Goal: Transaction & Acquisition: Purchase product/service

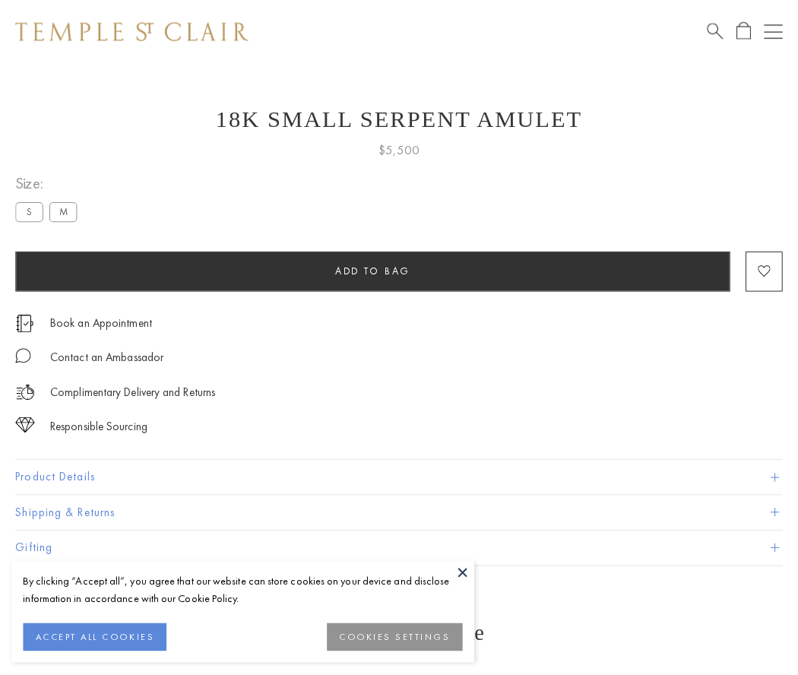
scroll to position [12, 0]
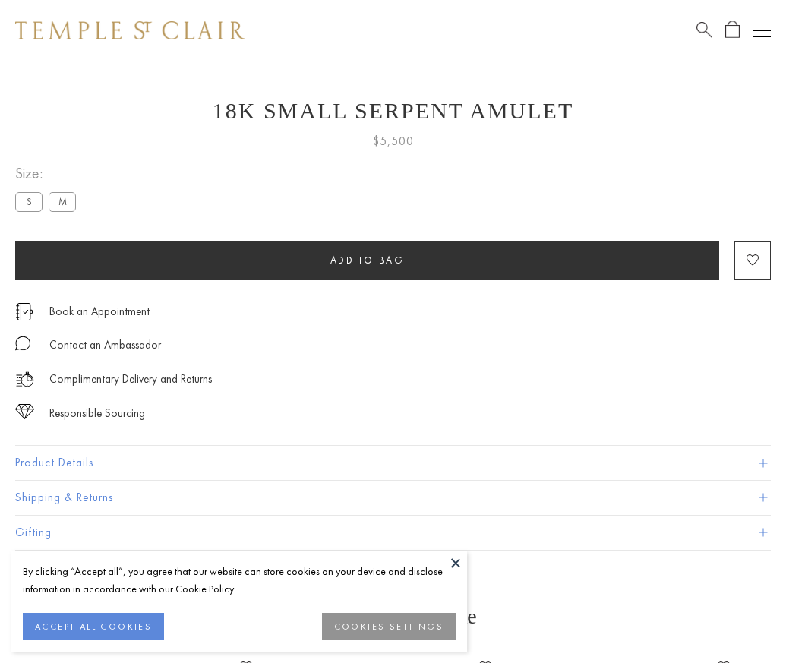
click at [367, 260] on span "Add to bag" at bounding box center [367, 260] width 74 height 13
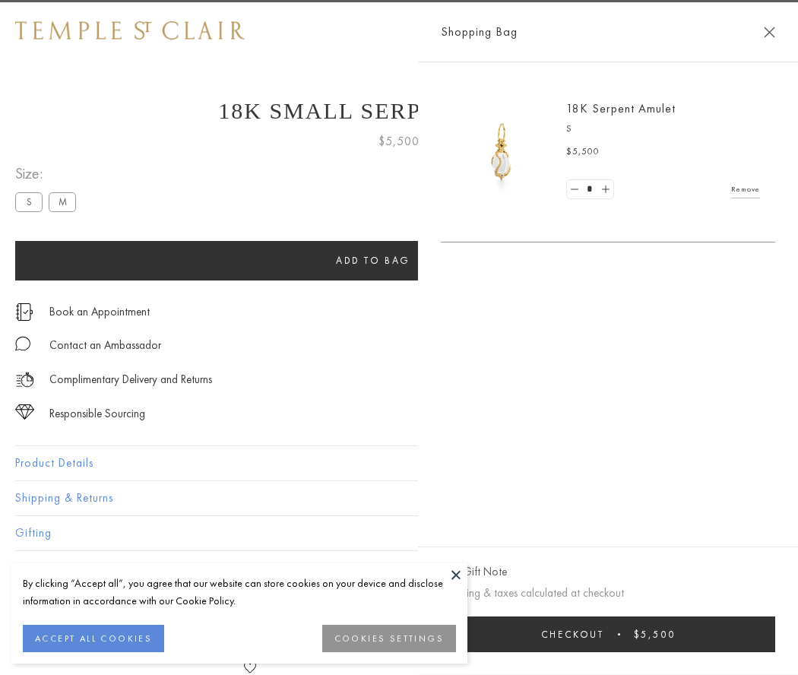
click at [604, 634] on span "Checkout" at bounding box center [572, 633] width 63 height 13
